Goal: Register for event/course

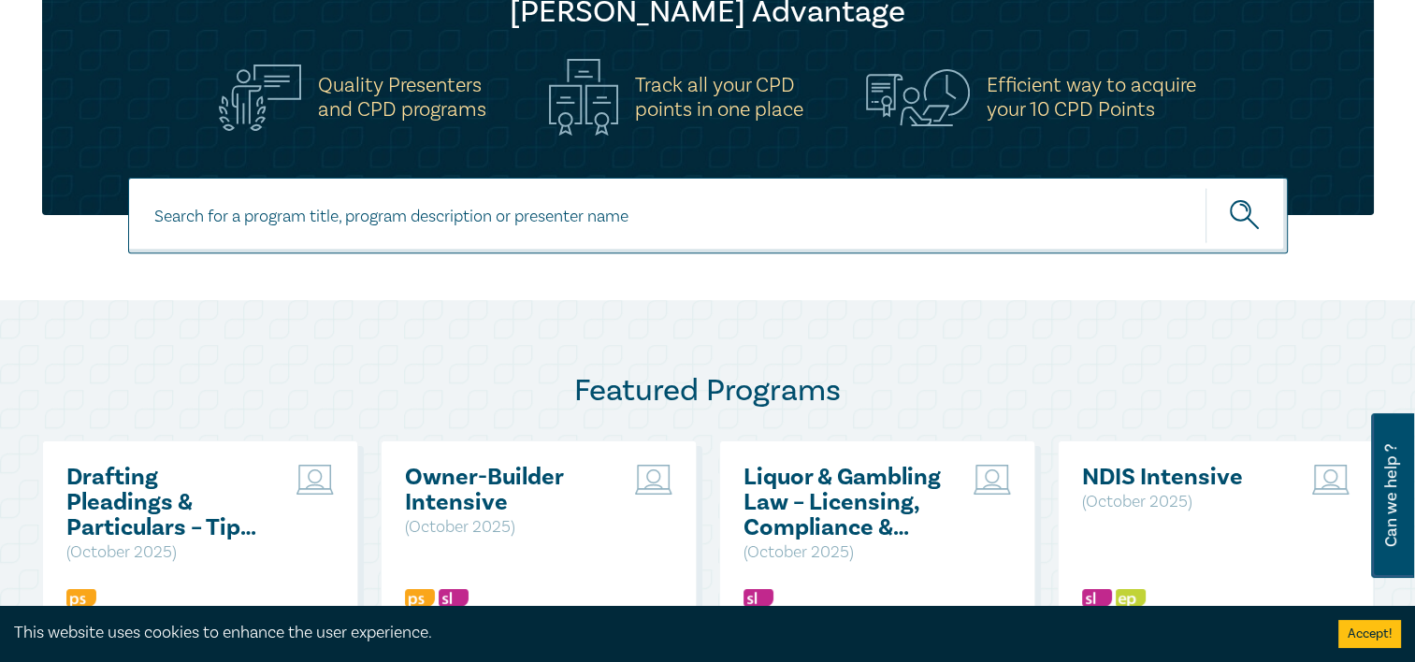
scroll to position [541, 0]
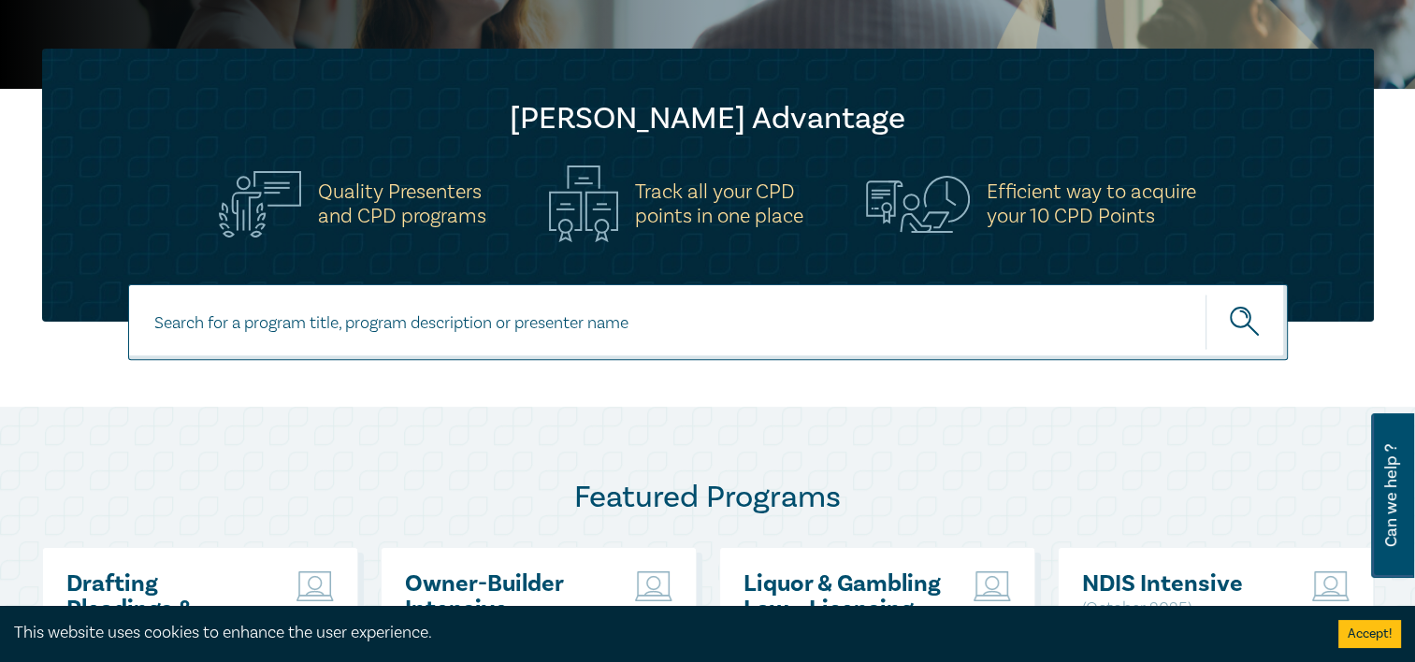
click at [735, 320] on input at bounding box center [708, 322] width 1160 height 76
type input "owners corporation"
click at [1206, 294] on button "submit" at bounding box center [1247, 322] width 82 height 57
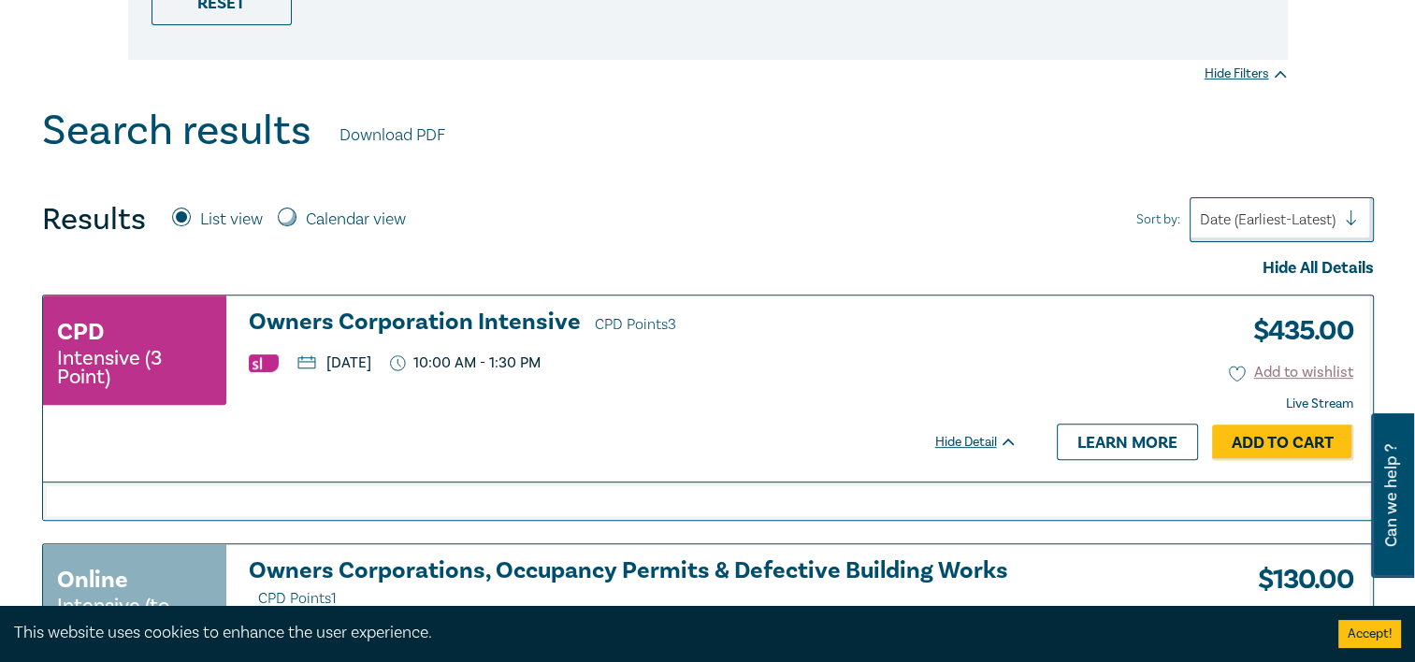
scroll to position [631, 0]
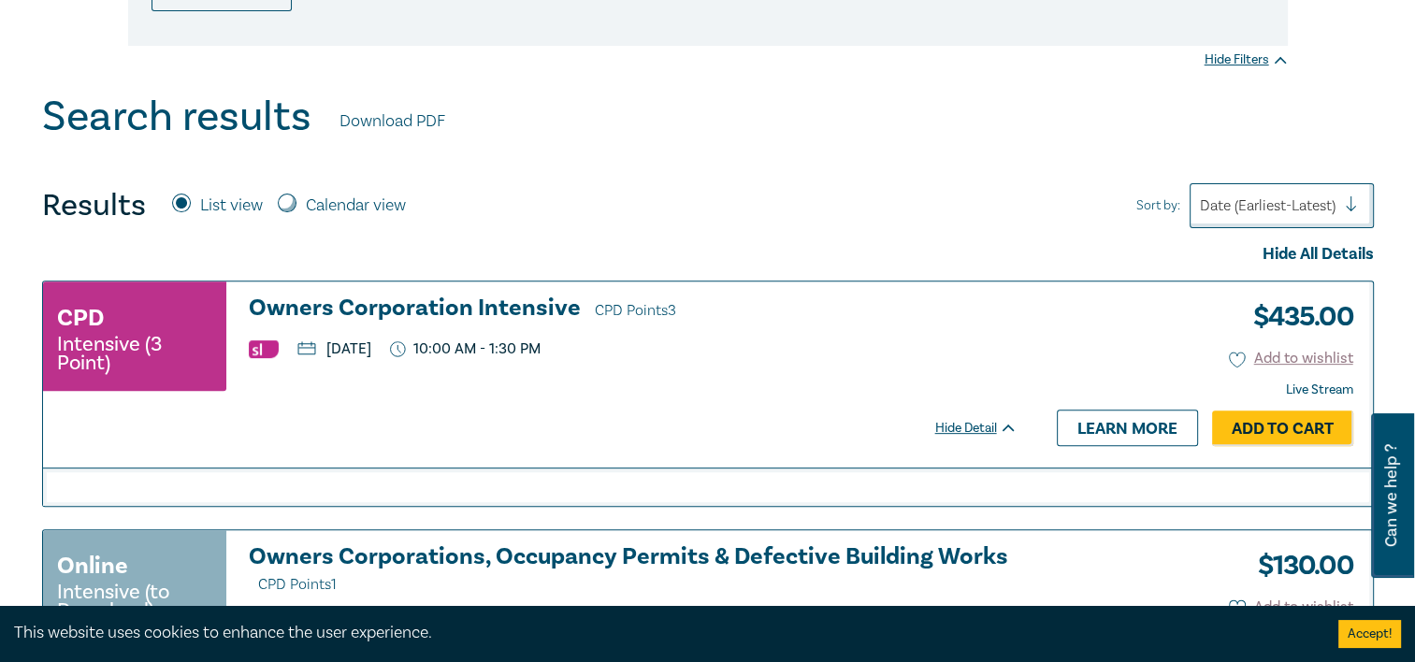
click at [365, 299] on h3 "Owners Corporation Intensive CPD Points 3" at bounding box center [633, 310] width 769 height 28
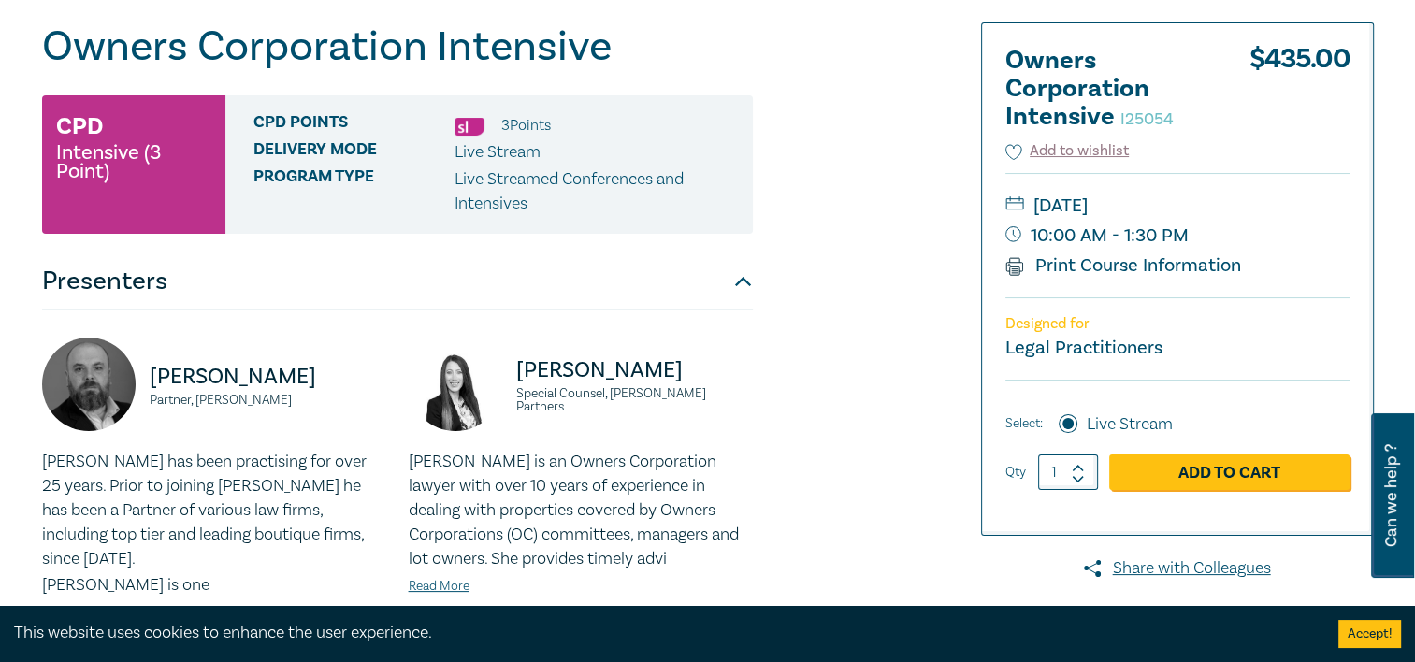
scroll to position [224, 0]
